Goal: Obtain resource: Download file/media

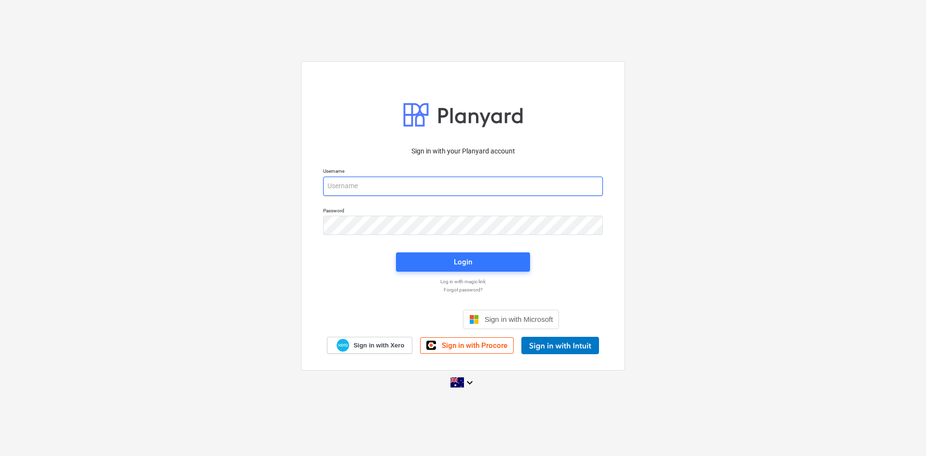
click at [380, 191] on input "email" at bounding box center [463, 186] width 280 height 19
type input "[PERSON_NAME][EMAIL_ADDRESS][DOMAIN_NAME]"
click at [463, 263] on div "Login" at bounding box center [463, 262] width 18 height 13
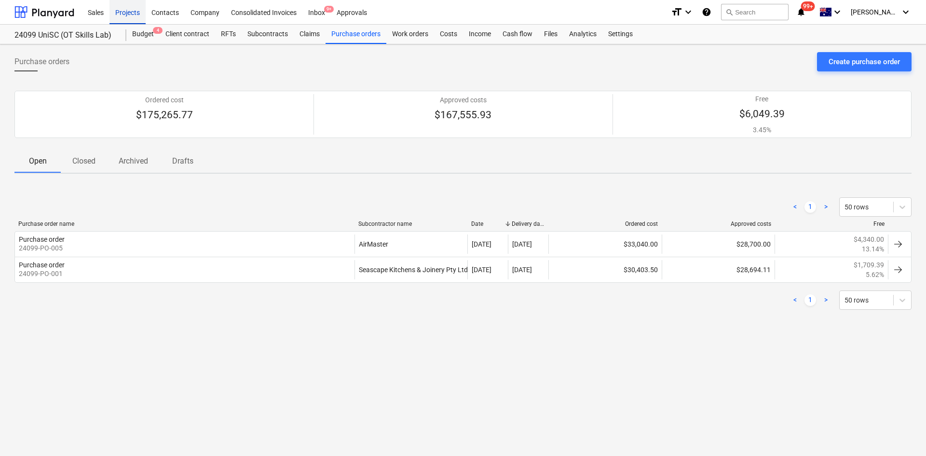
click at [129, 14] on div "Projects" at bounding box center [127, 12] width 36 height 25
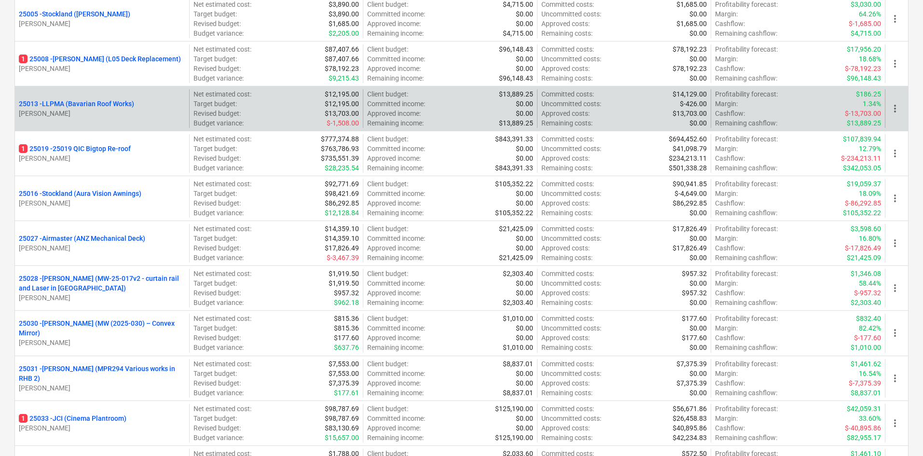
scroll to position [145, 0]
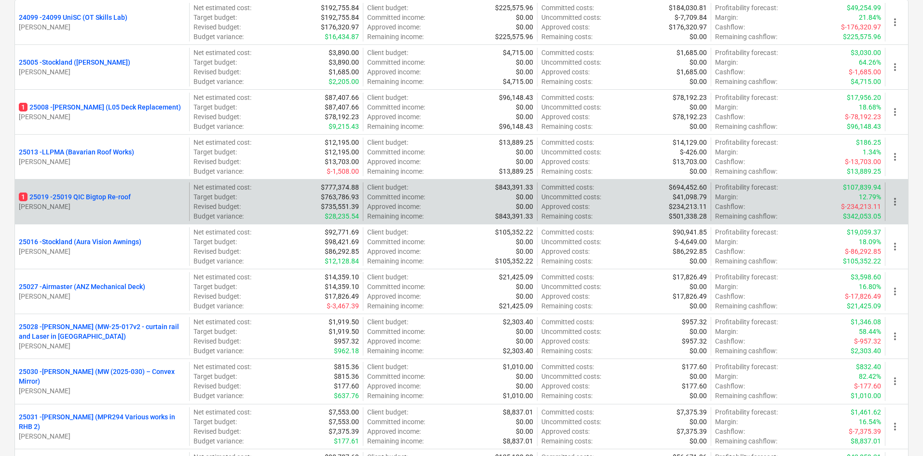
click at [103, 198] on p "1 25019 - 25019 QIC Bigtop Re-roof" at bounding box center [75, 197] width 112 height 10
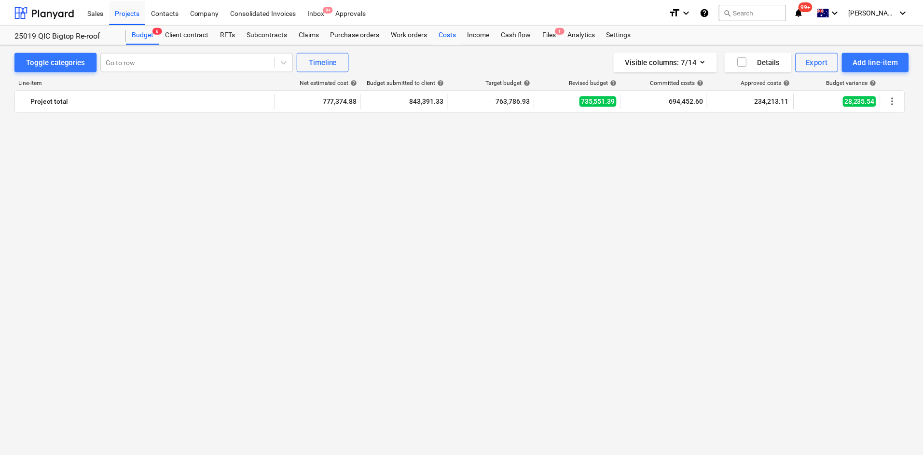
scroll to position [1425, 0]
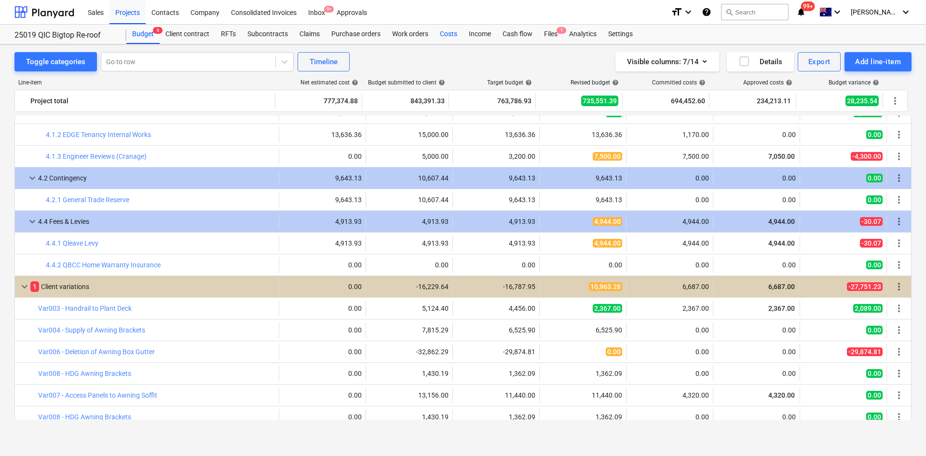
click at [455, 34] on div "Costs" at bounding box center [448, 34] width 29 height 19
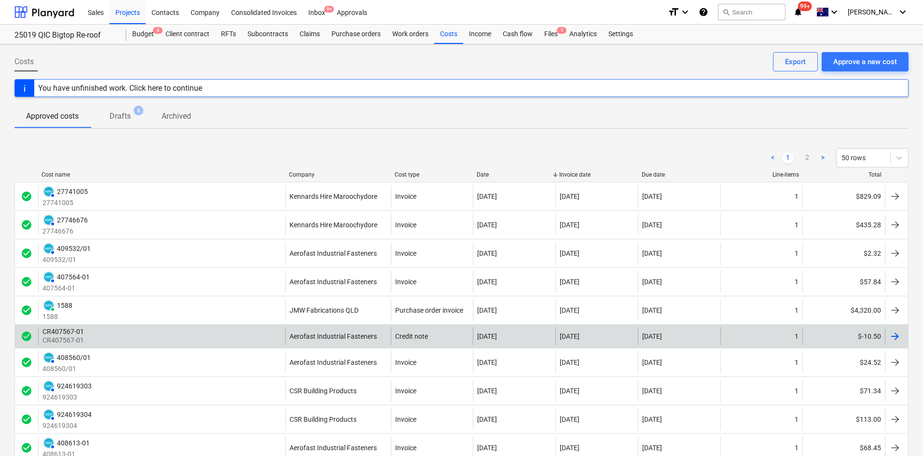
scroll to position [48, 0]
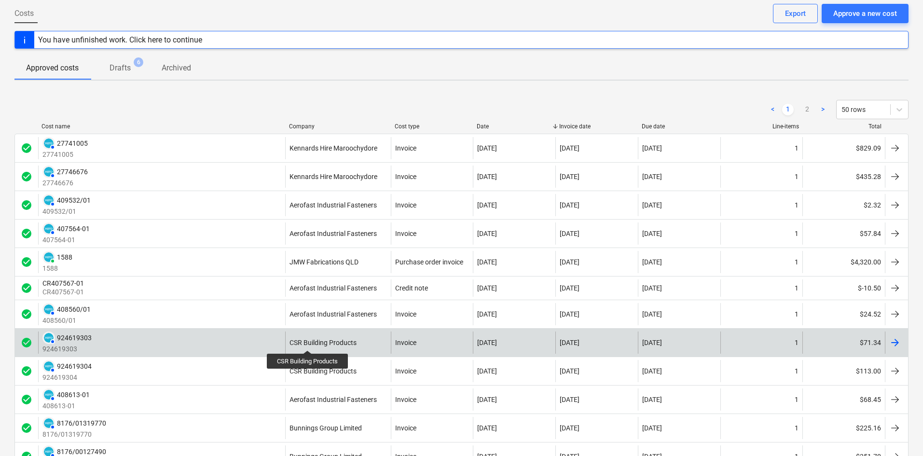
click at [308, 341] on div "CSR Building Products" at bounding box center [322, 343] width 67 height 8
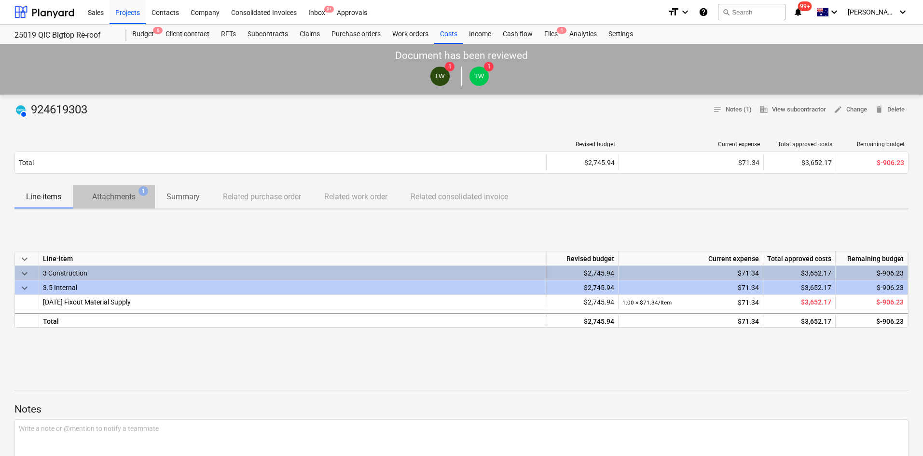
click at [132, 200] on p "Attachments" at bounding box center [113, 197] width 43 height 12
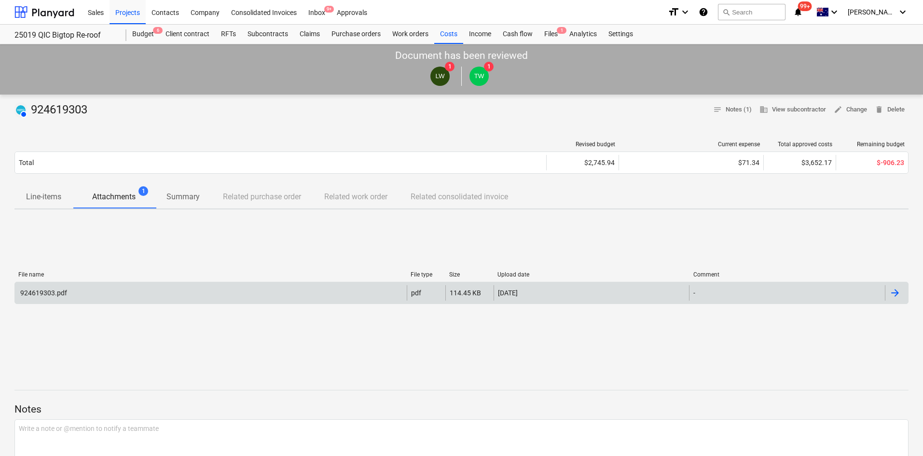
click at [44, 292] on div "924619303.pdf" at bounding box center [43, 293] width 48 height 8
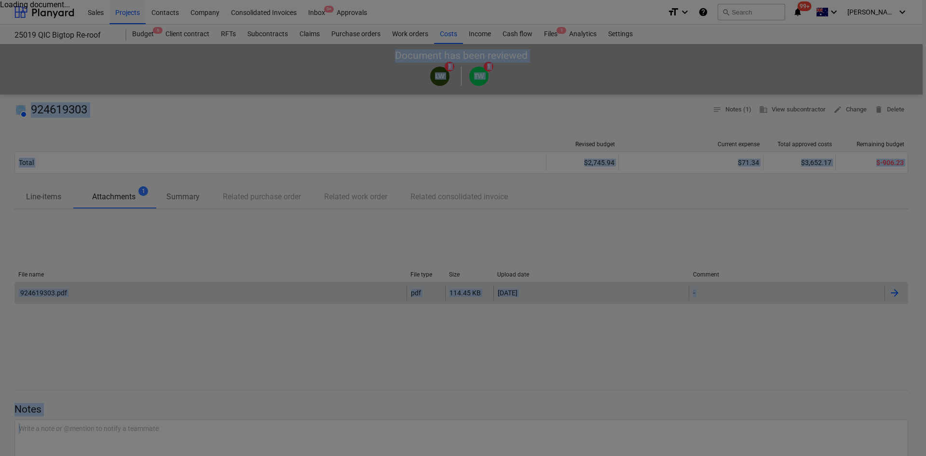
click at [44, 292] on div at bounding box center [463, 228] width 926 height 456
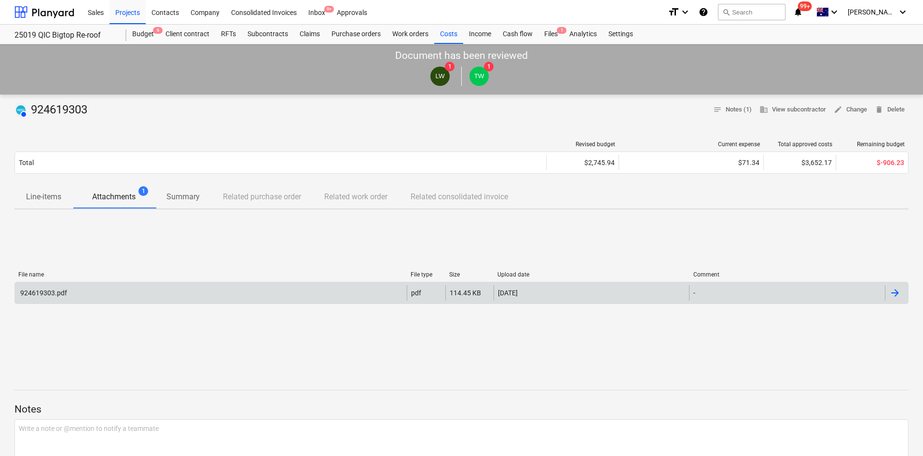
click at [53, 290] on div "924619303.pdf" at bounding box center [43, 293] width 48 height 8
click at [899, 291] on div at bounding box center [895, 293] width 12 height 12
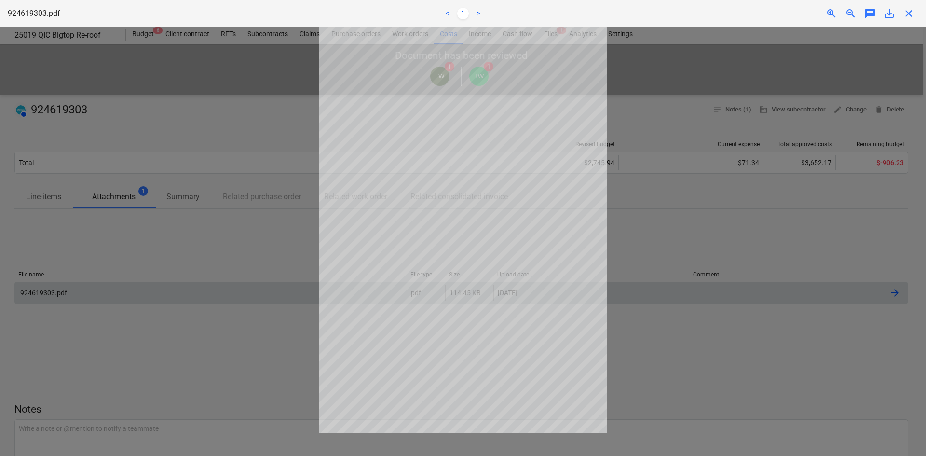
click at [891, 18] on span "save_alt" at bounding box center [890, 14] width 12 height 12
click at [251, 264] on div at bounding box center [463, 241] width 926 height 429
click at [910, 15] on span "close" at bounding box center [909, 14] width 12 height 12
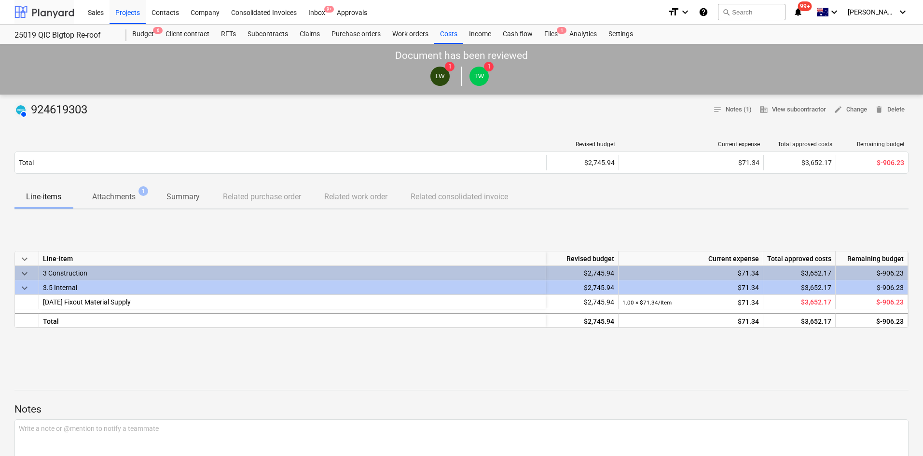
scroll to position [48, 0]
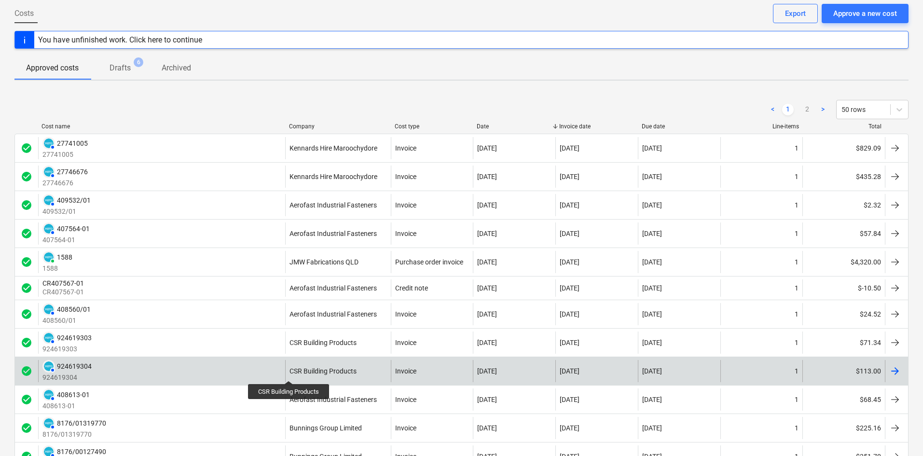
click at [295, 373] on div "CSR Building Products" at bounding box center [322, 371] width 67 height 8
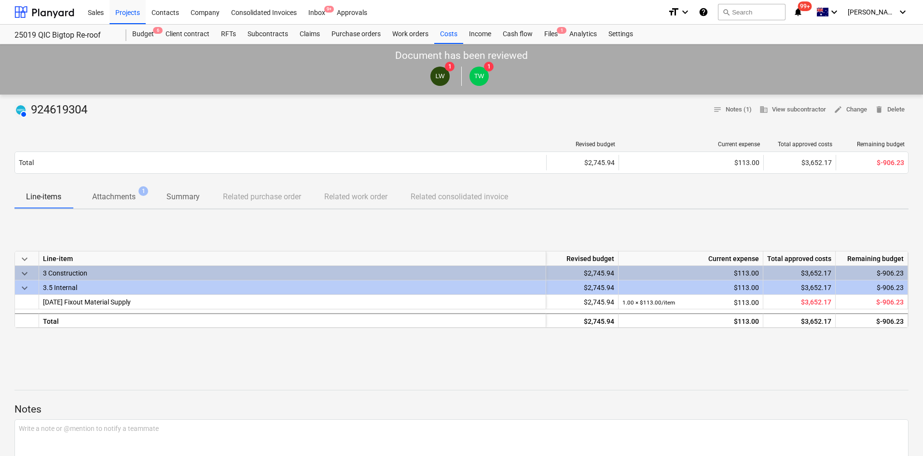
click at [123, 196] on p "Attachments" at bounding box center [113, 197] width 43 height 12
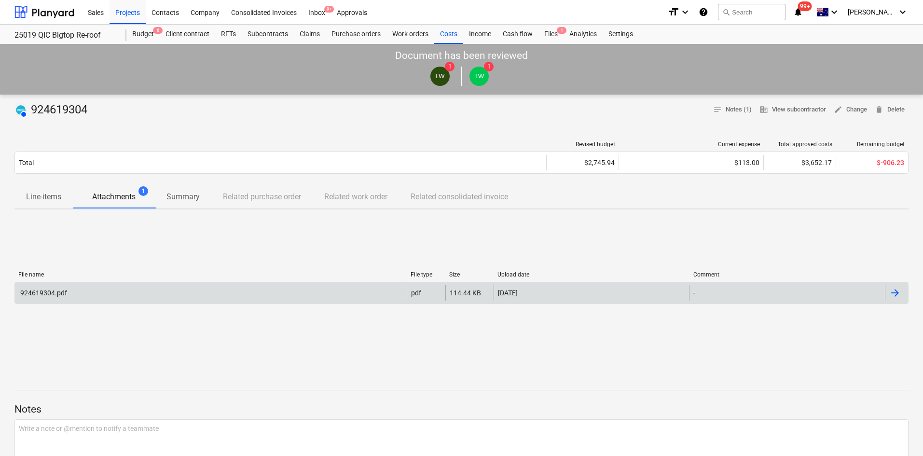
click at [899, 292] on div at bounding box center [895, 293] width 12 height 12
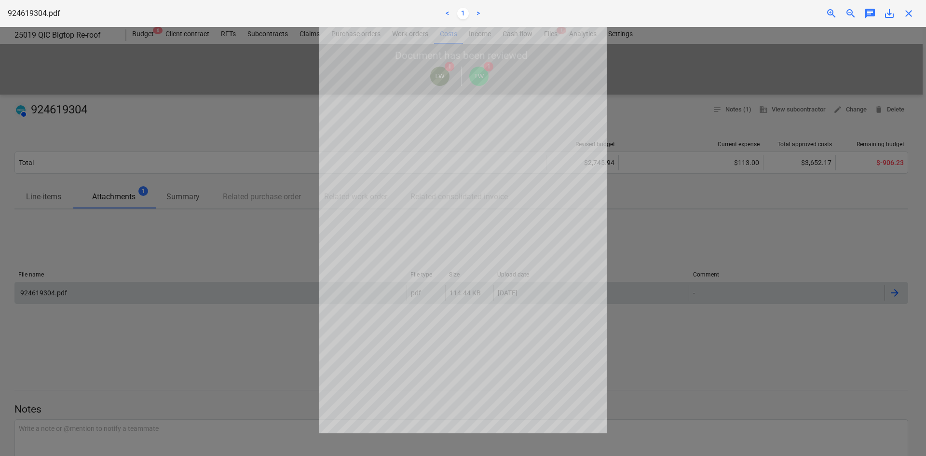
click at [887, 6] on div "924619304.pdf < 1 > zoom_in zoom_out chat 0 save_alt close" at bounding box center [463, 13] width 926 height 27
click at [888, 14] on span "save_alt" at bounding box center [890, 14] width 12 height 12
drag, startPoint x: 824, startPoint y: 259, endPoint x: 801, endPoint y: 251, distance: 24.4
click at [824, 259] on div at bounding box center [463, 241] width 926 height 429
click at [850, 242] on div at bounding box center [463, 241] width 926 height 429
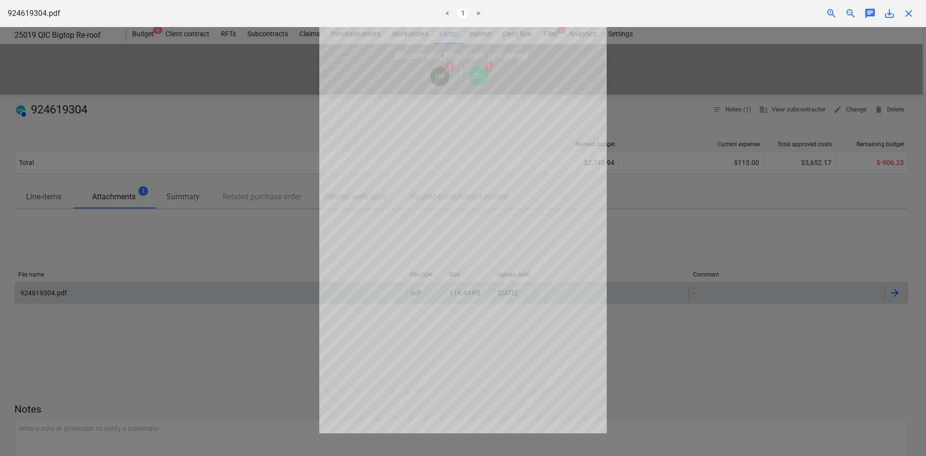
click at [908, 13] on span "close" at bounding box center [909, 14] width 12 height 12
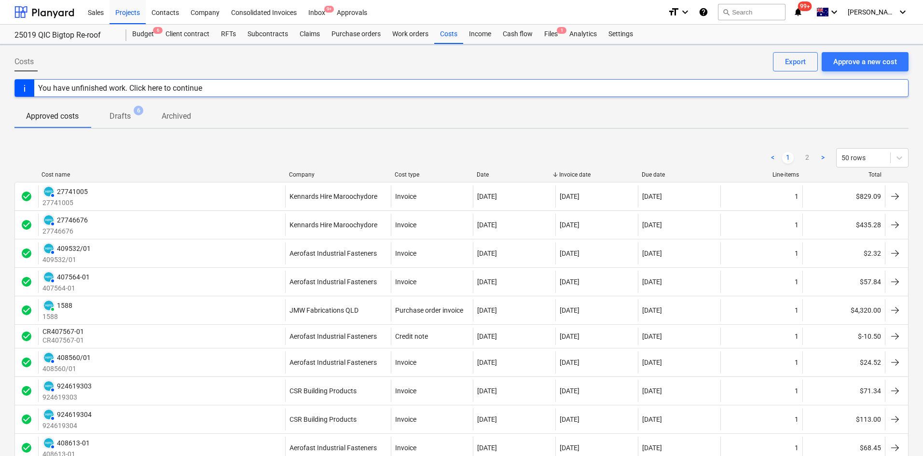
scroll to position [48, 0]
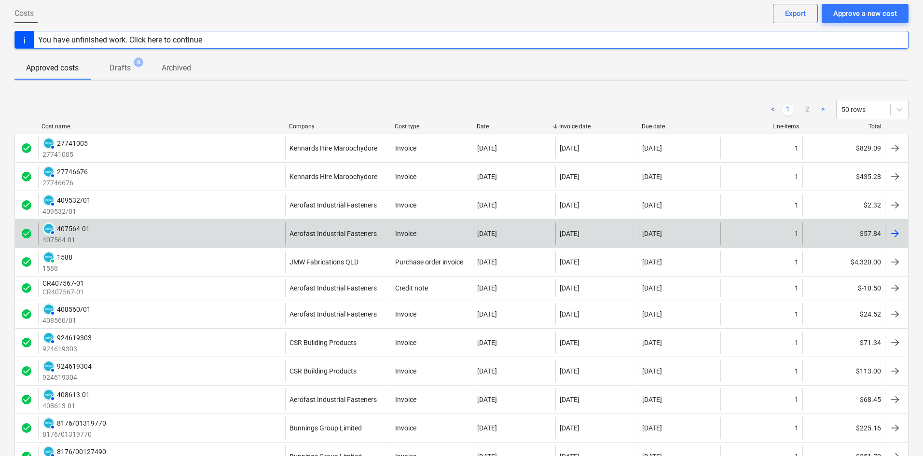
click at [71, 229] on div "407564-01" at bounding box center [73, 229] width 33 height 8
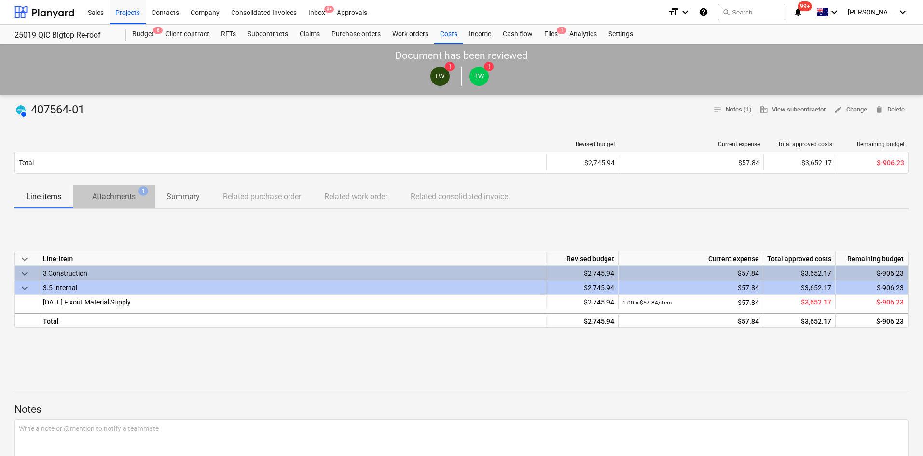
click at [124, 197] on p "Attachments" at bounding box center [113, 197] width 43 height 12
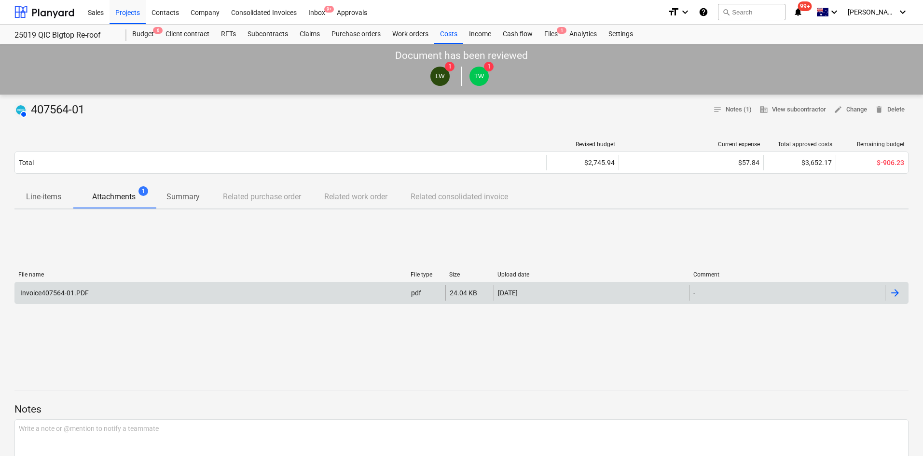
click at [898, 294] on div at bounding box center [895, 293] width 12 height 12
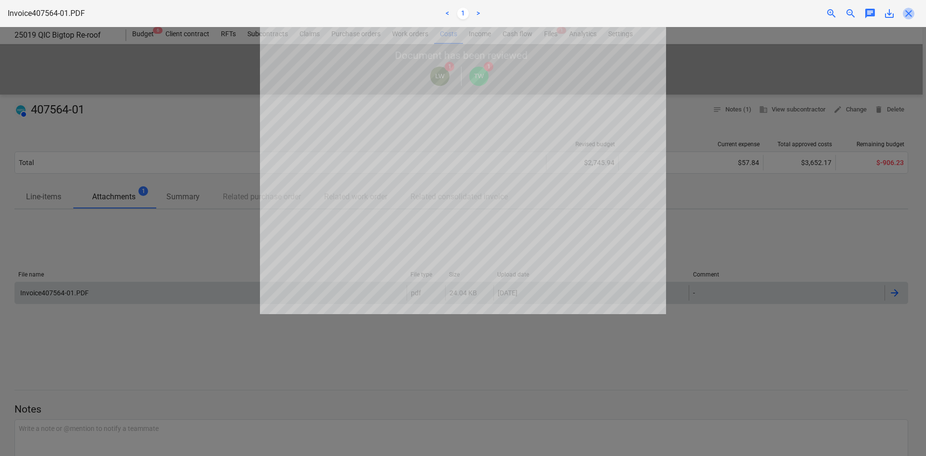
click at [912, 17] on span "close" at bounding box center [909, 14] width 12 height 12
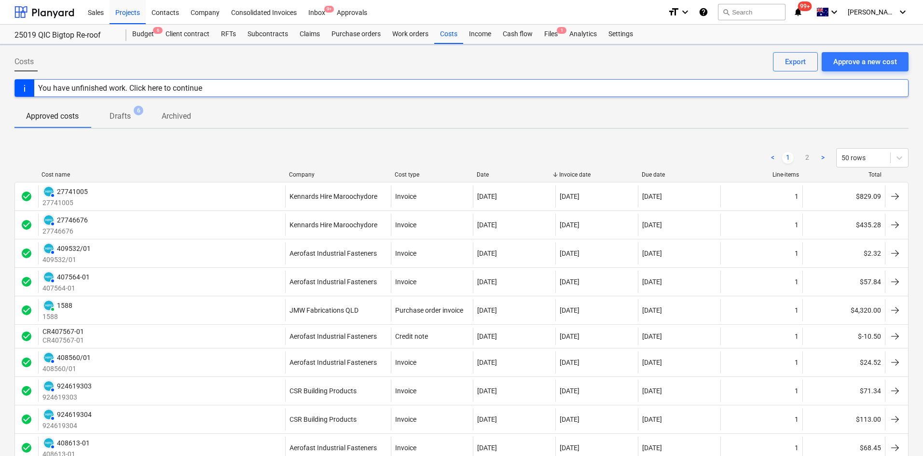
scroll to position [48, 0]
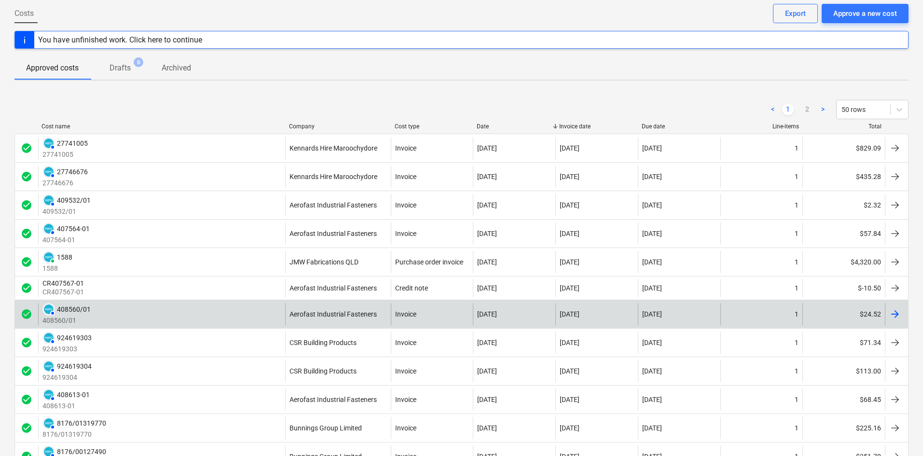
click at [332, 306] on div "Aerofast Industrial Fasteners" at bounding box center [338, 314] width 106 height 22
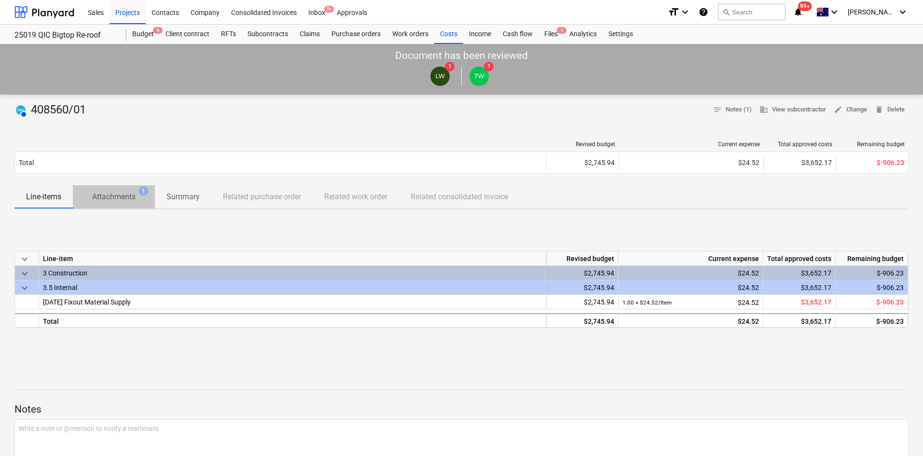
click at [132, 204] on button "Attachments 1" at bounding box center [114, 196] width 82 height 23
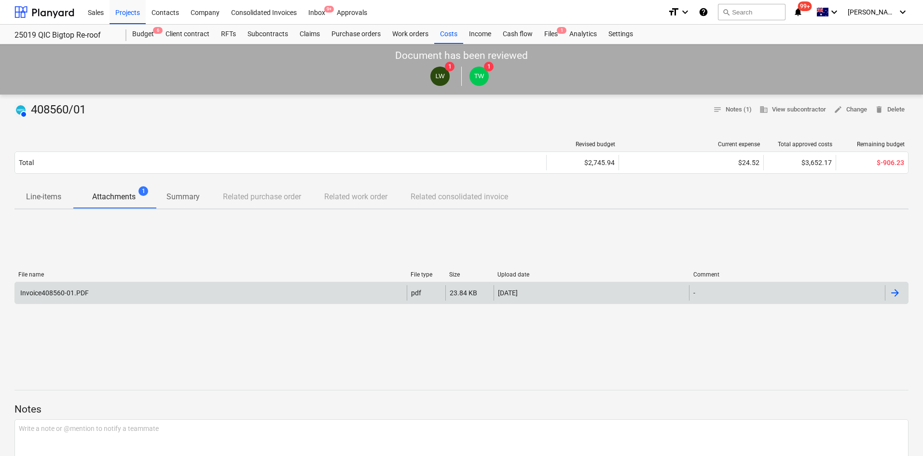
click at [123, 294] on div "Invoice408560-01.PDF" at bounding box center [211, 292] width 392 height 15
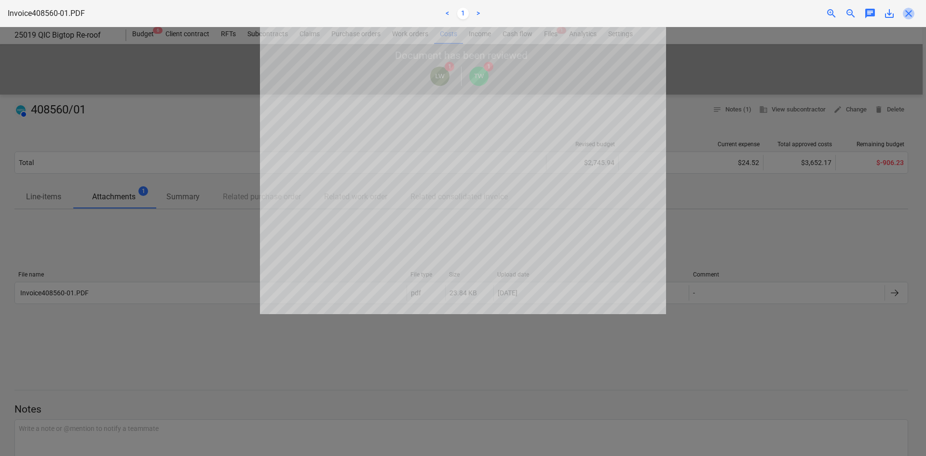
click at [910, 8] on span "close" at bounding box center [909, 14] width 12 height 12
